Goal: Task Accomplishment & Management: Manage account settings

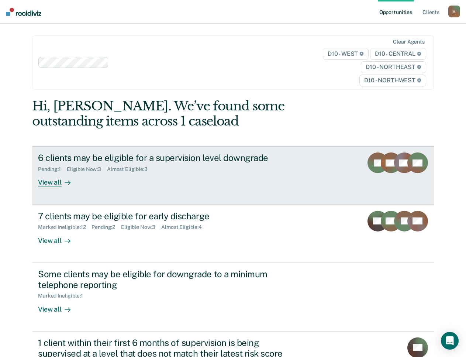
click at [50, 184] on div "View all" at bounding box center [58, 179] width 41 height 14
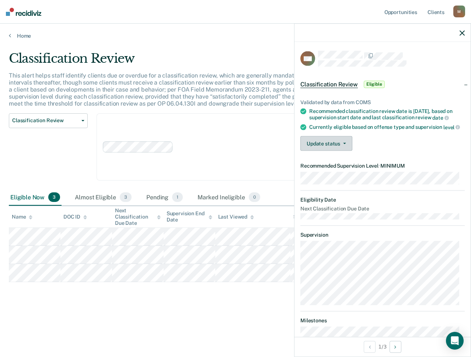
click at [339, 151] on button "Update status" at bounding box center [327, 143] width 52 height 15
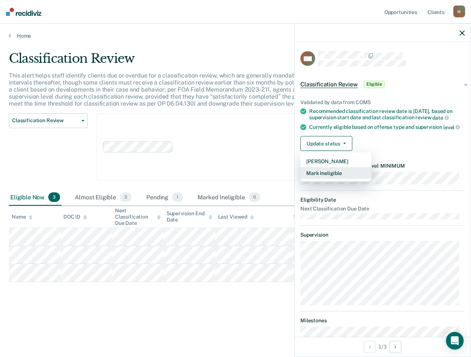
click at [335, 179] on button "Mark Ineligible" at bounding box center [336, 173] width 71 height 12
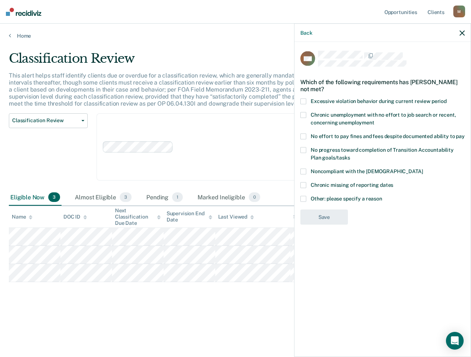
click at [300, 33] on div "Back" at bounding box center [383, 33] width 176 height 18
click at [303, 33] on button "Back" at bounding box center [307, 33] width 12 height 6
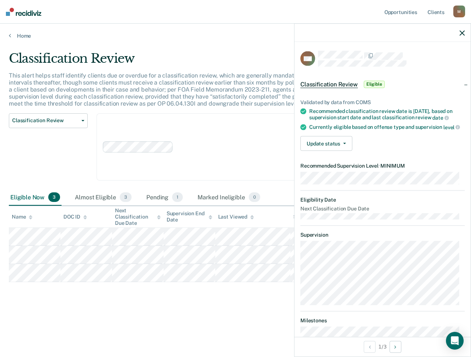
click at [136, 79] on div "This alert helps staff identify clients due or overdue for a classification rev…" at bounding box center [221, 92] width 424 height 41
click at [330, 146] on button "Update status" at bounding box center [327, 143] width 52 height 15
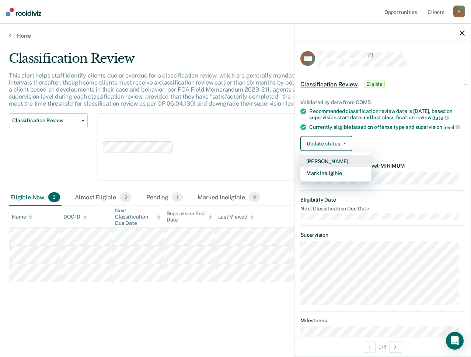
click at [335, 163] on button "[PERSON_NAME]" at bounding box center [336, 161] width 71 height 12
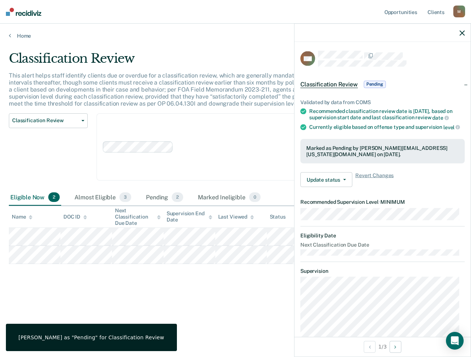
click at [241, 128] on div "Clear agents D10 - WEST D10 - CENTRAL D10 - NORTHEAST D10 - NORTHWEST" at bounding box center [246, 147] width 298 height 68
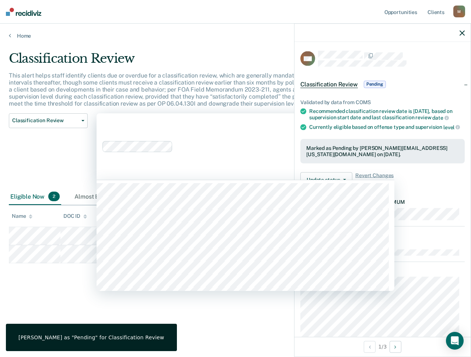
click at [60, 156] on div "Classification Review Classification Review Early Discharge Minimum Telephone R…" at bounding box center [48, 151] width 79 height 76
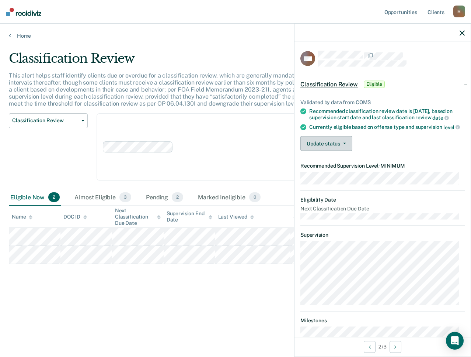
click at [325, 151] on button "Update status" at bounding box center [327, 143] width 52 height 15
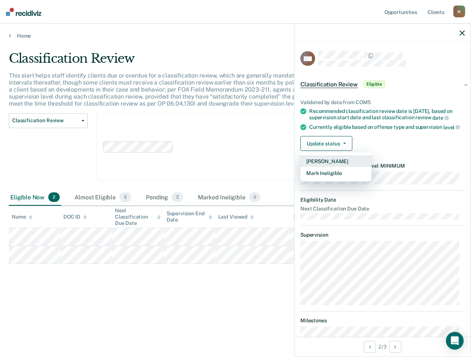
click at [322, 167] on button "[PERSON_NAME]" at bounding box center [336, 161] width 71 height 12
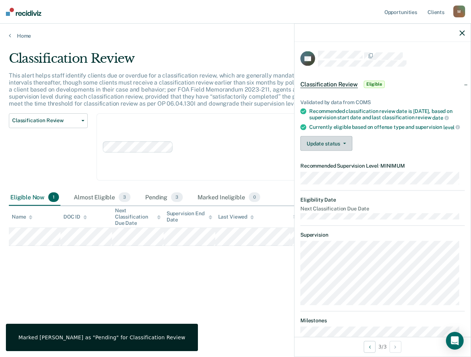
click at [325, 151] on button "Update status" at bounding box center [327, 143] width 52 height 15
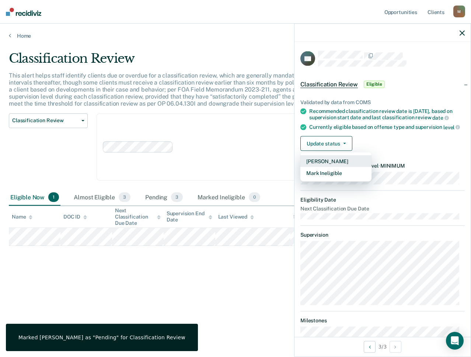
click at [324, 167] on button "[PERSON_NAME]" at bounding box center [336, 161] width 71 height 12
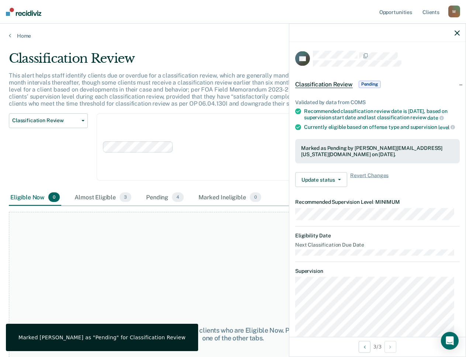
click at [202, 148] on div at bounding box center [237, 146] width 122 height 8
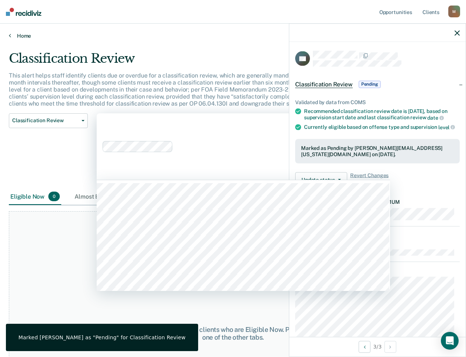
click at [25, 36] on link "Home" at bounding box center [233, 35] width 448 height 7
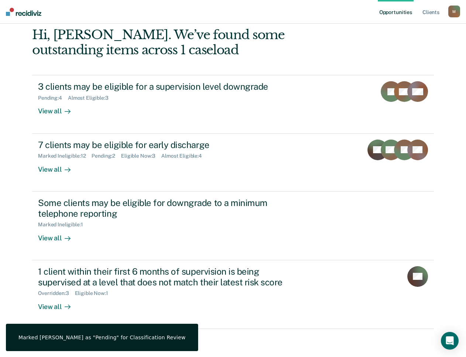
scroll to position [74, 0]
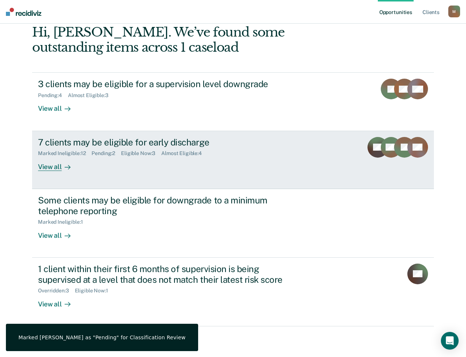
click at [126, 175] on link "7 clients may be eligible for early discharge Marked Ineligible : 12 Pending : …" at bounding box center [233, 160] width 402 height 58
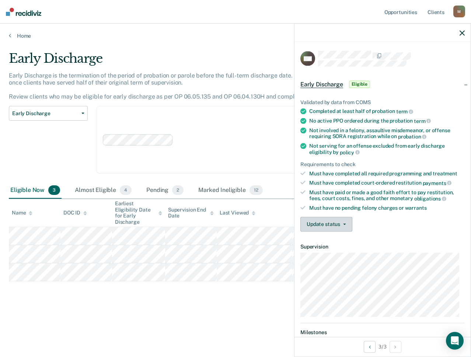
click at [340, 224] on button "Update status" at bounding box center [327, 224] width 52 height 15
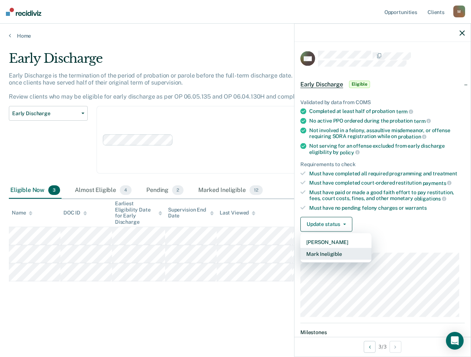
click at [324, 256] on button "Mark Ineligible" at bounding box center [336, 254] width 71 height 12
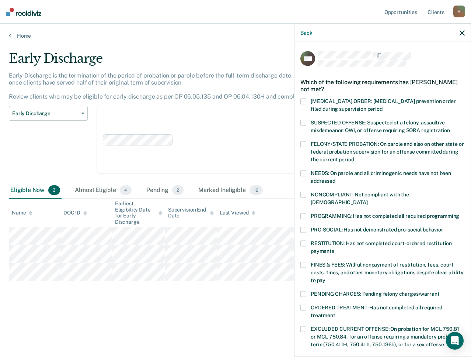
click at [306, 213] on span at bounding box center [304, 216] width 6 height 6
click at [460, 213] on input "PROGRAMMING: Has not completed all required programming" at bounding box center [460, 213] width 0 height 0
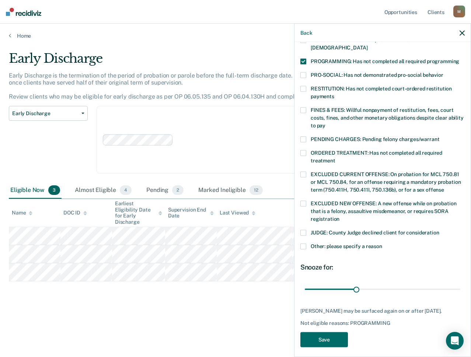
scroll to position [158, 0]
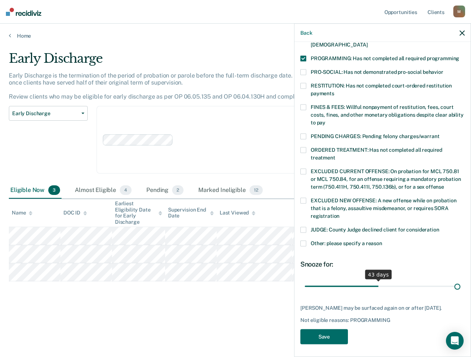
drag, startPoint x: 352, startPoint y: 280, endPoint x: 524, endPoint y: 280, distance: 172.3
type input "90"
click at [461, 280] on input "range" at bounding box center [383, 286] width 156 height 13
click at [301, 329] on button "Save" at bounding box center [325, 336] width 48 height 15
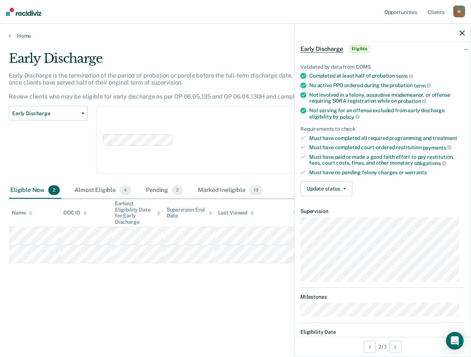
scroll to position [0, 0]
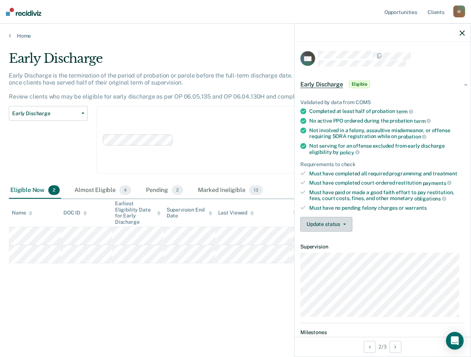
click at [334, 221] on button "Update status" at bounding box center [327, 224] width 52 height 15
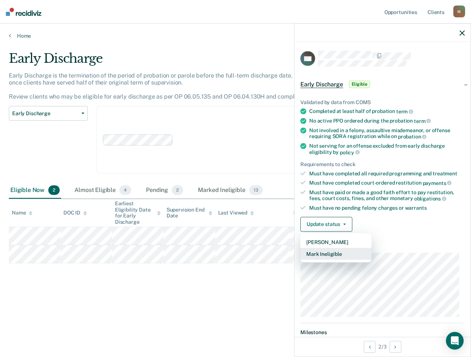
click at [332, 255] on button "Mark Ineligible" at bounding box center [336, 254] width 71 height 12
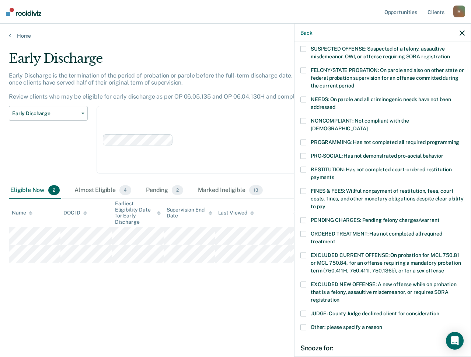
scroll to position [111, 0]
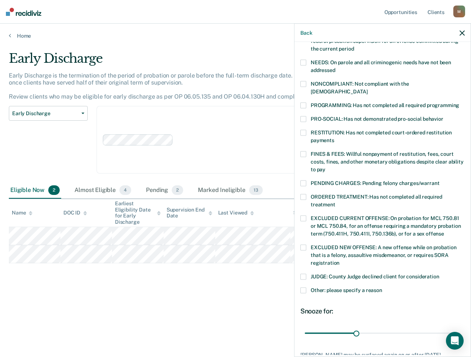
click at [301, 287] on span at bounding box center [304, 290] width 6 height 6
click at [383, 287] on input "Other: please specify a reason" at bounding box center [383, 287] width 0 height 0
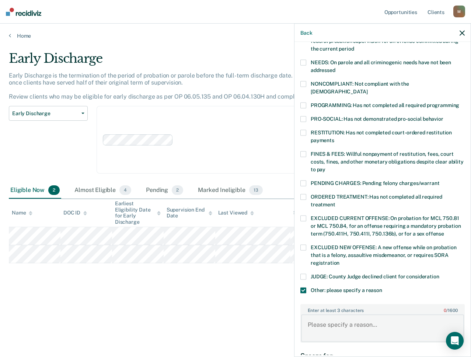
click at [342, 317] on textarea "Enter at least 3 characters 0 / 1600" at bounding box center [382, 327] width 163 height 27
type textarea "t"
click at [387, 315] on textarea "Tracking pending" at bounding box center [382, 327] width 163 height 27
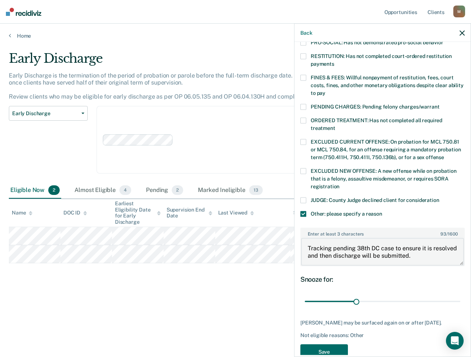
scroll to position [196, 0]
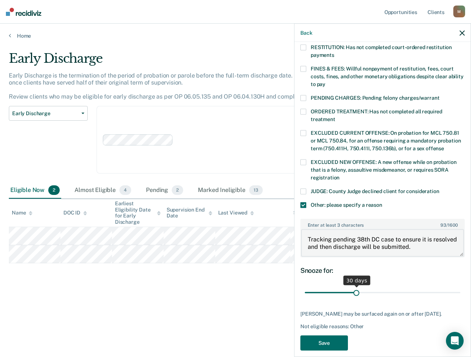
type textarea "Tracking pending 38th DC case to ensure it is resolved and then discharge will …"
drag, startPoint x: 353, startPoint y: 285, endPoint x: 346, endPoint y: 279, distance: 9.7
click at [346, 286] on input "range" at bounding box center [383, 292] width 156 height 13
drag, startPoint x: 345, startPoint y: 284, endPoint x: 335, endPoint y: 284, distance: 10.3
type input "17"
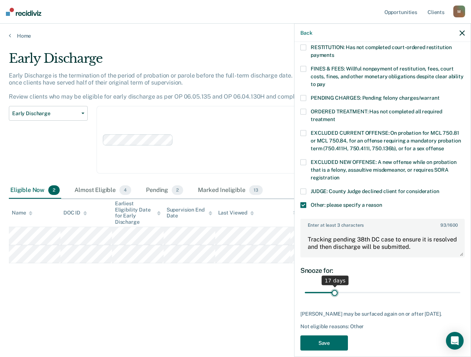
click at [335, 286] on input "range" at bounding box center [383, 292] width 156 height 13
click at [333, 339] on button "Save" at bounding box center [325, 342] width 48 height 15
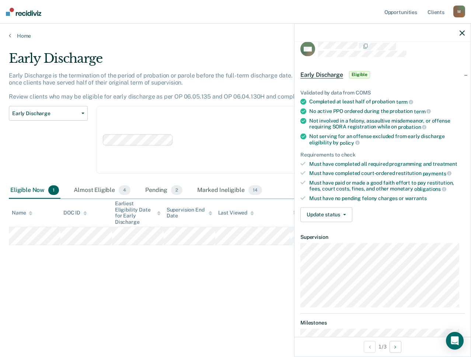
scroll to position [0, 0]
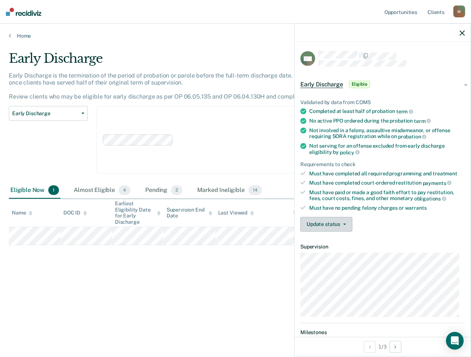
click at [338, 222] on button "Update status" at bounding box center [327, 224] width 52 height 15
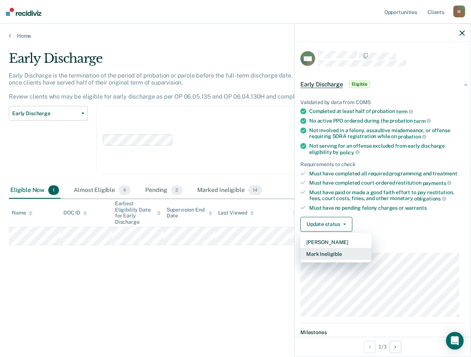
click at [334, 256] on button "Mark Ineligible" at bounding box center [336, 254] width 71 height 12
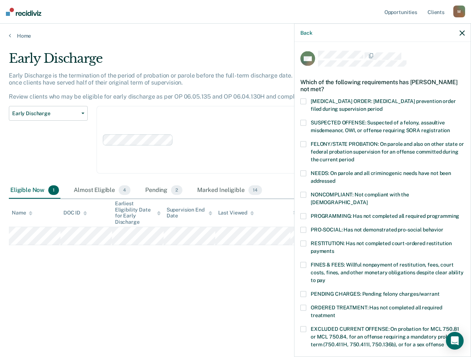
click at [302, 213] on span at bounding box center [304, 216] width 6 height 6
click at [460, 213] on input "PROGRAMMING: Has not completed all required programming" at bounding box center [460, 213] width 0 height 0
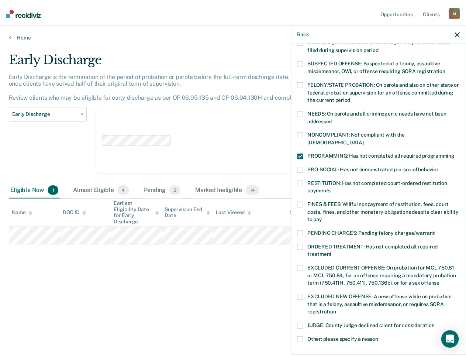
scroll to position [151, 0]
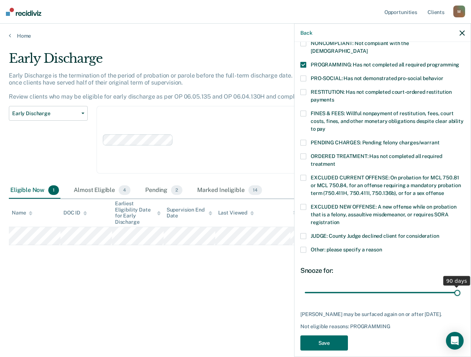
drag, startPoint x: 353, startPoint y: 285, endPoint x: 491, endPoint y: 290, distance: 138.4
type input "90"
click at [461, 290] on input "range" at bounding box center [383, 292] width 156 height 13
drag, startPoint x: 325, startPoint y: 346, endPoint x: 335, endPoint y: 342, distance: 10.8
click at [326, 346] on button "Save" at bounding box center [325, 342] width 48 height 15
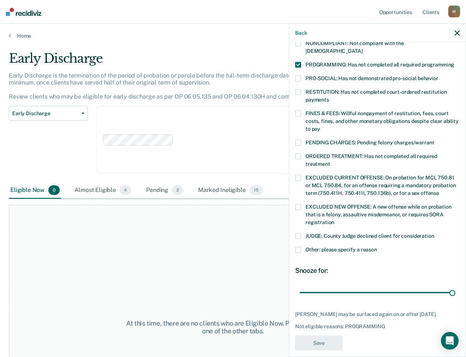
scroll to position [119, 0]
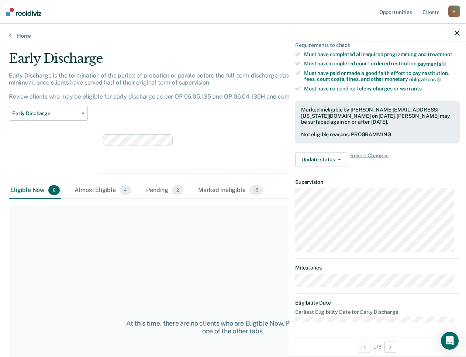
drag, startPoint x: 80, startPoint y: 147, endPoint x: 64, endPoint y: 128, distance: 25.2
click at [80, 147] on div "Early Discharge Classification Review Early Discharge Minimum Telephone Reporti…" at bounding box center [48, 144] width 79 height 76
click at [21, 38] on link "Home" at bounding box center [233, 35] width 448 height 7
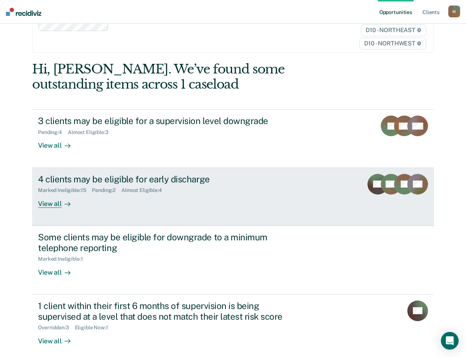
scroll to position [74, 0]
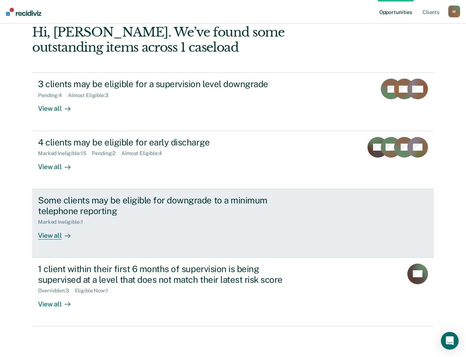
click at [148, 213] on div "Some clients may be eligible for downgrade to a minimum telephone reporting" at bounding box center [167, 205] width 259 height 21
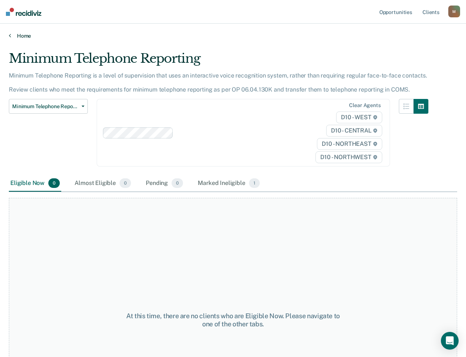
click at [23, 36] on link "Home" at bounding box center [233, 35] width 448 height 7
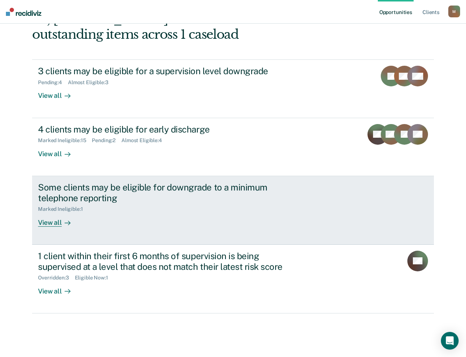
scroll to position [89, 0]
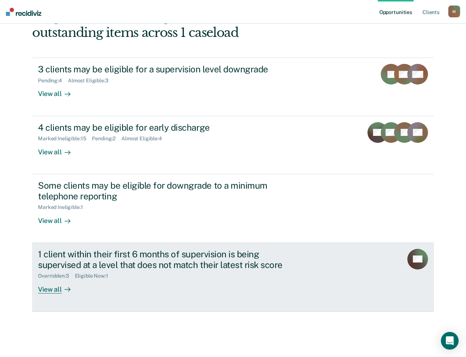
click at [197, 259] on div "1 client within their first 6 months of supervision is being supervised at a le…" at bounding box center [167, 259] width 259 height 21
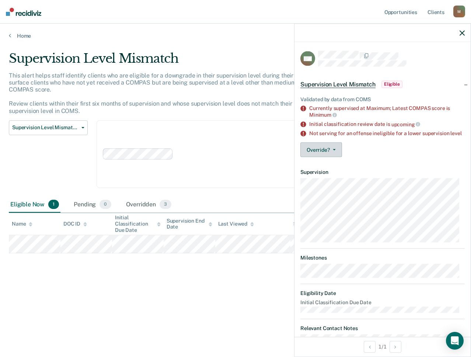
click at [328, 157] on button "Override?" at bounding box center [322, 149] width 42 height 15
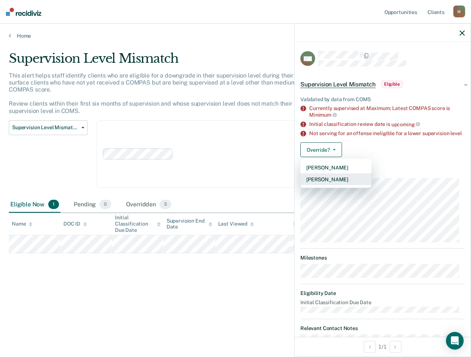
click at [339, 185] on button "[PERSON_NAME]" at bounding box center [336, 179] width 71 height 12
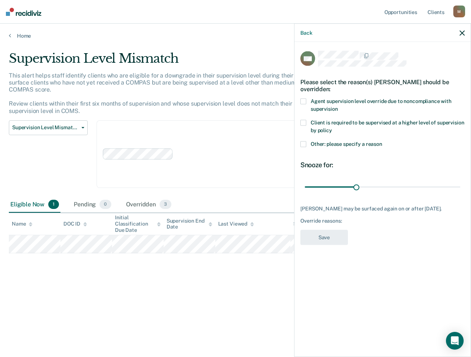
click at [305, 122] on span at bounding box center [304, 123] width 6 height 6
click at [332, 127] on input "Client is required to be supervised at a higher level of supervision by policy" at bounding box center [332, 127] width 0 height 0
click at [303, 103] on span at bounding box center [304, 101] width 6 height 6
click at [338, 106] on input "Agent supervision level override due to noncompliance with supervision" at bounding box center [338, 106] width 0 height 0
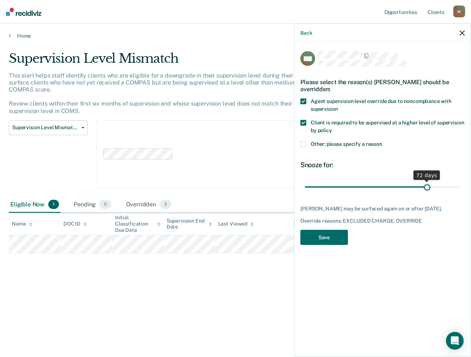
drag, startPoint x: 356, startPoint y: 186, endPoint x: 428, endPoint y: 190, distance: 72.4
click at [428, 190] on input "range" at bounding box center [383, 186] width 156 height 13
drag, startPoint x: 427, startPoint y: 187, endPoint x: 407, endPoint y: 188, distance: 19.9
type input "60"
click at [407, 188] on input "range" at bounding box center [383, 186] width 156 height 13
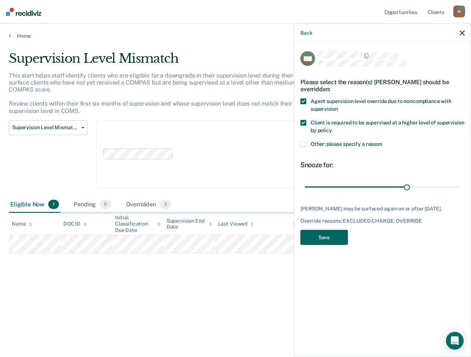
click at [335, 239] on button "Save" at bounding box center [325, 236] width 48 height 15
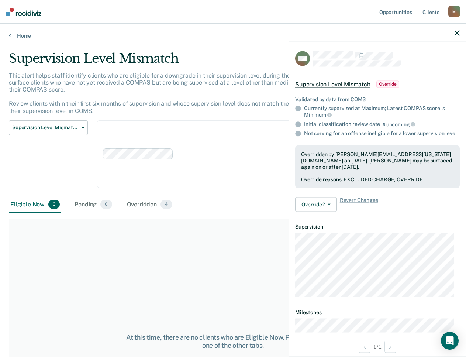
click at [212, 136] on div "Clear agents D10 - WEST D10 - CENTRAL D10 - NORTHEAST D10 - NORTHWEST" at bounding box center [243, 154] width 293 height 68
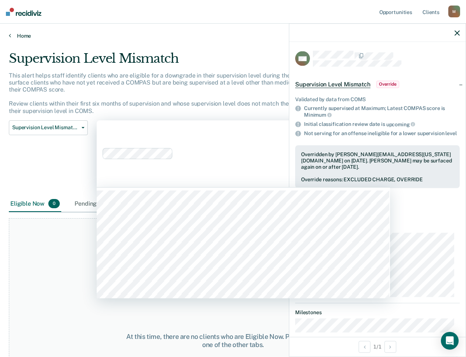
click at [34, 37] on link "Home" at bounding box center [233, 35] width 448 height 7
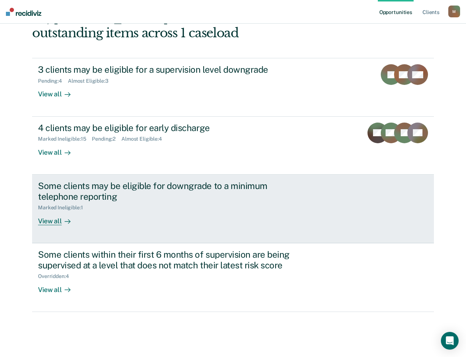
scroll to position [89, 0]
